Goal: Find specific page/section: Find specific page/section

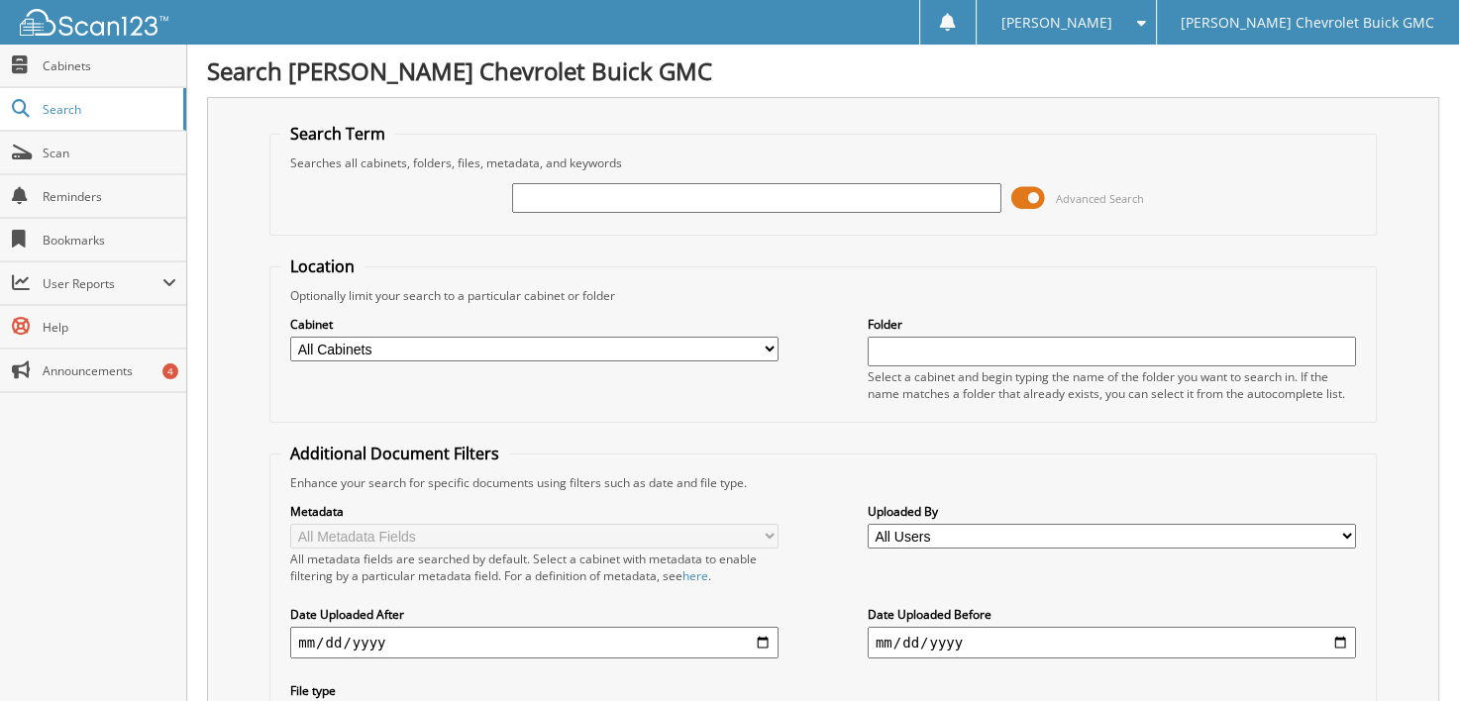
click at [618, 209] on input "text" at bounding box center [756, 198] width 488 height 30
click at [617, 197] on input "text" at bounding box center [756, 198] width 488 height 30
type input "10145"
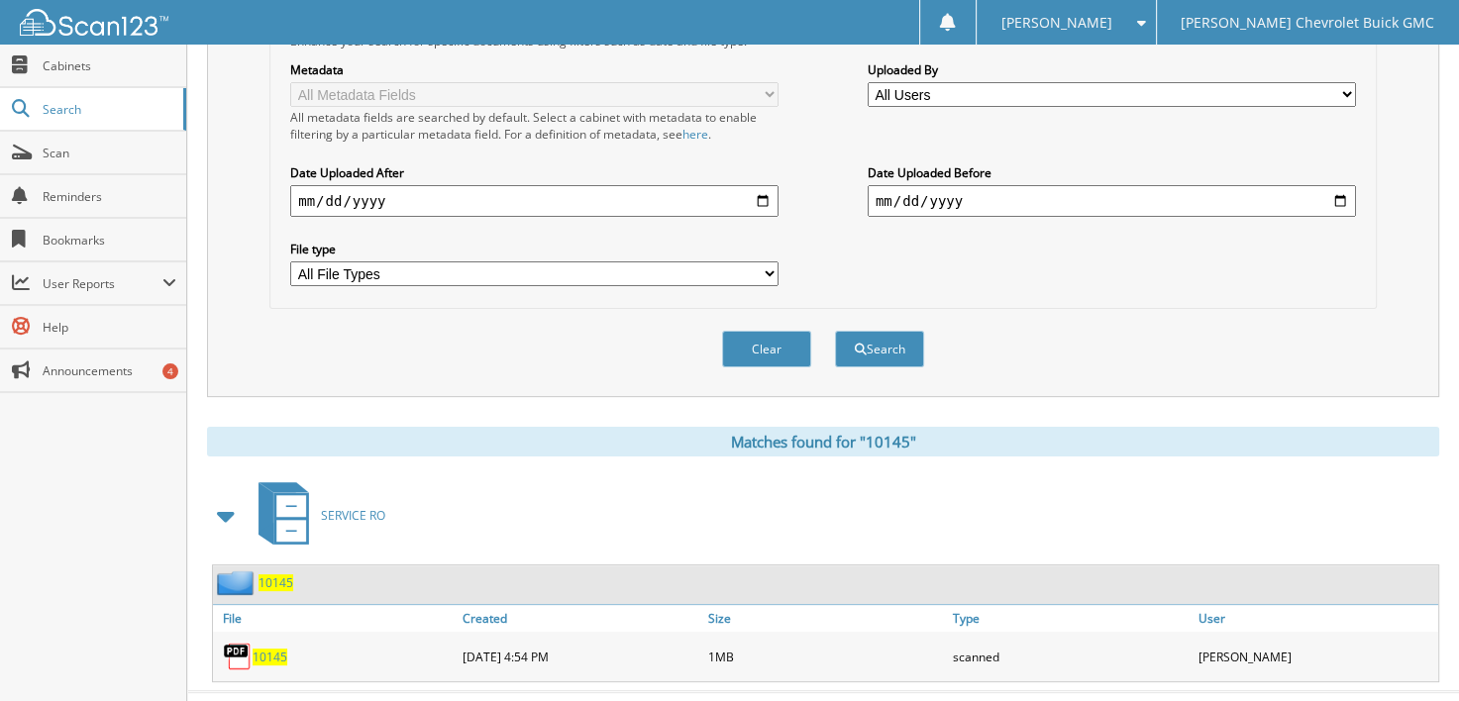
scroll to position [462, 0]
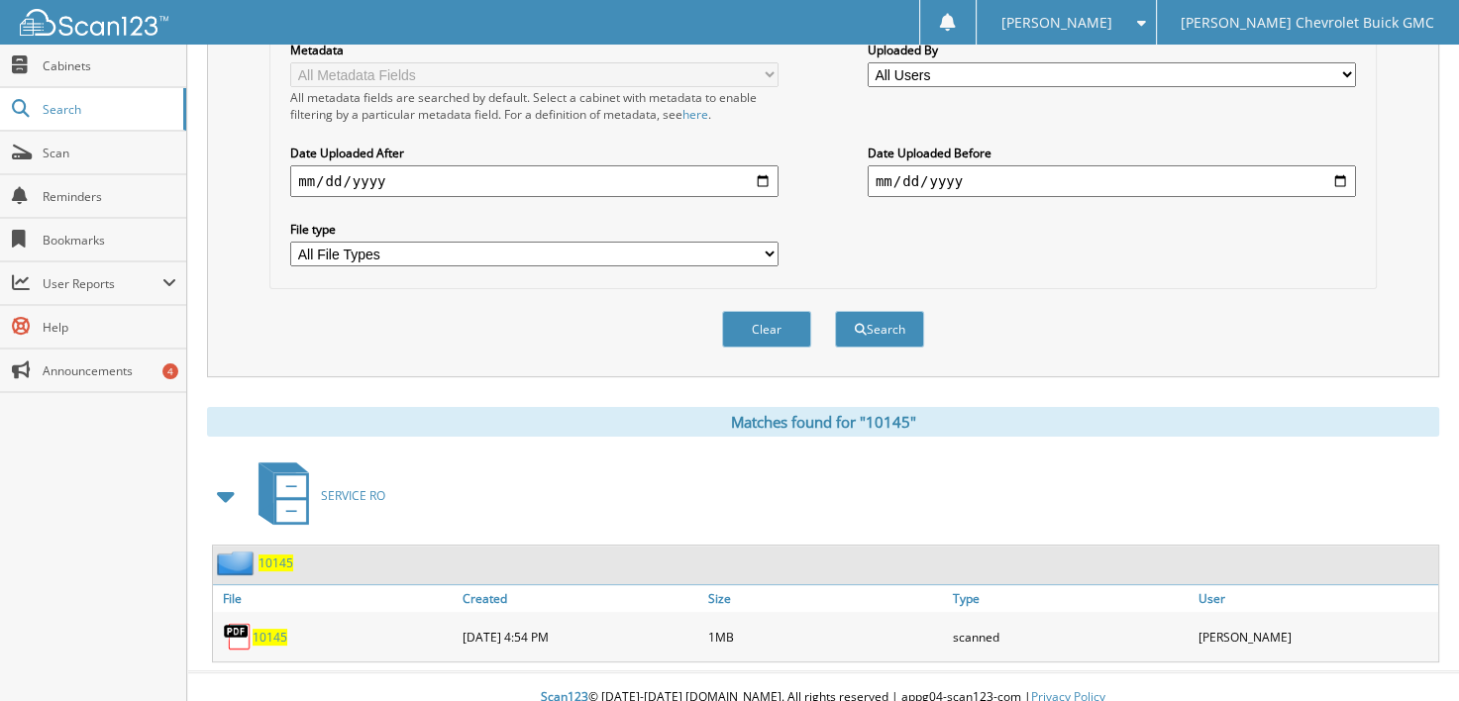
click at [254, 629] on span "10145" at bounding box center [270, 637] width 35 height 17
